Goal: Information Seeking & Learning: Learn about a topic

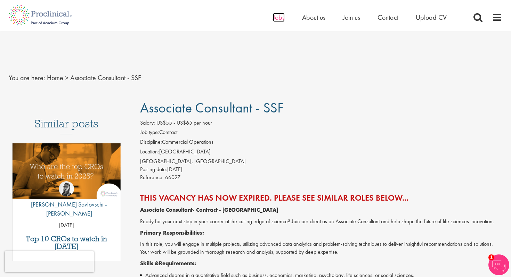
click at [278, 19] on span "Jobs" at bounding box center [279, 17] width 12 height 9
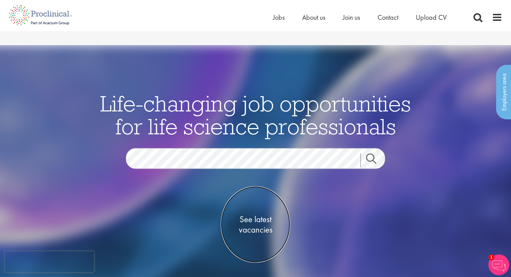
click at [250, 214] on span "See latest vacancies" at bounding box center [256, 224] width 70 height 21
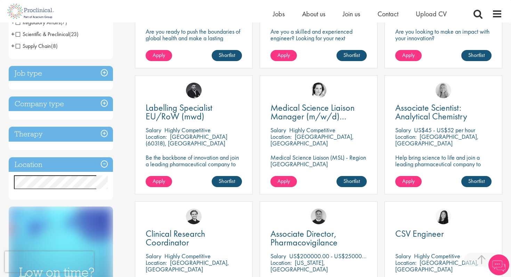
scroll to position [212, 0]
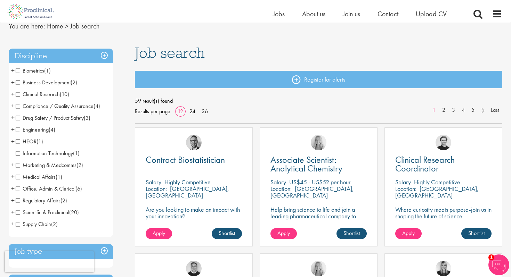
scroll to position [38, 0]
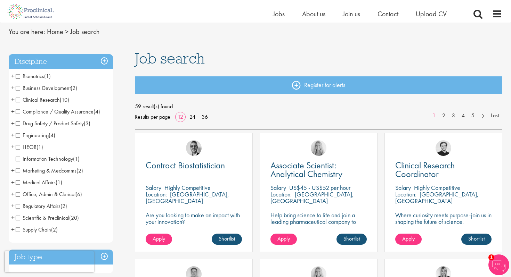
click at [57, 82] on li "Business Development (2) - + Licensing (1) Sales (1)" at bounding box center [61, 88] width 104 height 12
click at [49, 84] on span "Business Development" at bounding box center [43, 87] width 55 height 7
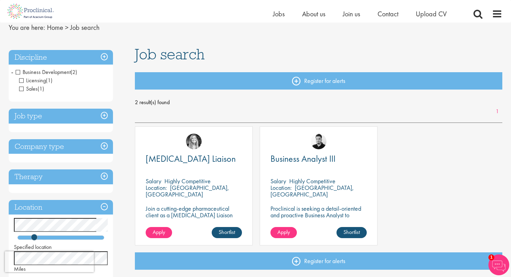
scroll to position [46, 0]
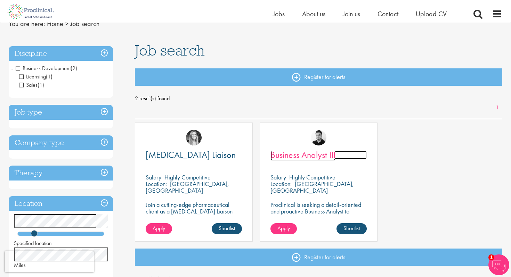
click at [331, 149] on span "Business Analyst III" at bounding box center [302, 155] width 65 height 12
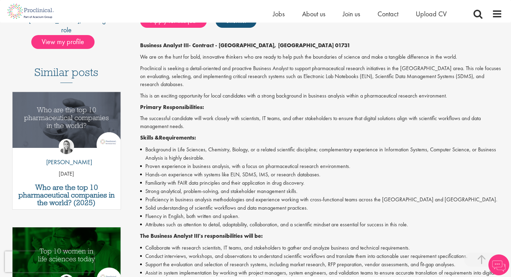
scroll to position [192, 0]
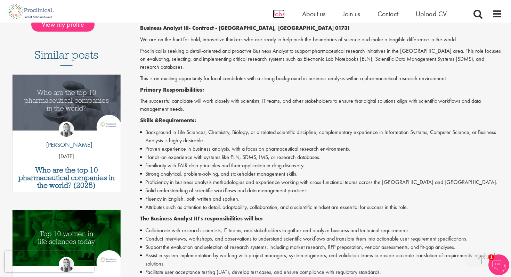
click at [279, 14] on span "Jobs" at bounding box center [279, 13] width 12 height 9
